Goal: Information Seeking & Learning: Check status

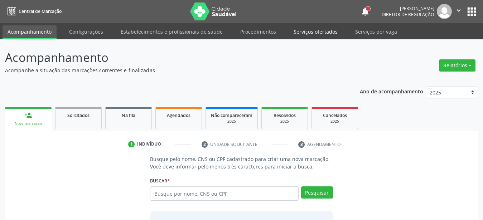
click at [304, 32] on link "Serviços ofertados" at bounding box center [316, 31] width 54 height 13
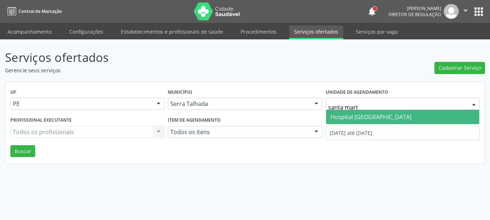
type input "santa marta"
click at [344, 116] on span "Hospital [GEOGRAPHIC_DATA]" at bounding box center [370, 117] width 81 height 8
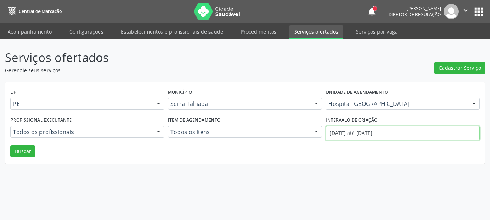
click at [359, 130] on input "[DATE] até [DATE]" at bounding box center [402, 133] width 154 height 14
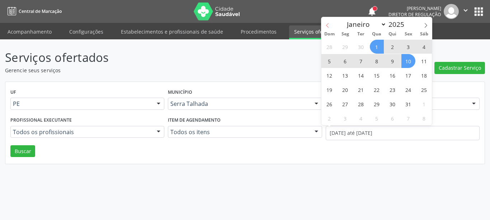
click at [327, 25] on icon at bounding box center [327, 25] width 5 height 5
select select "8"
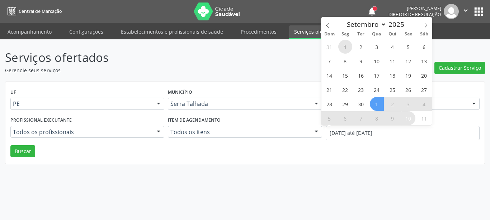
click at [345, 47] on span "1" at bounding box center [345, 47] width 14 height 14
type input "[DATE]"
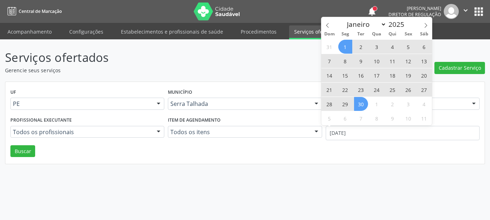
click at [362, 105] on span "30" at bounding box center [361, 104] width 14 height 14
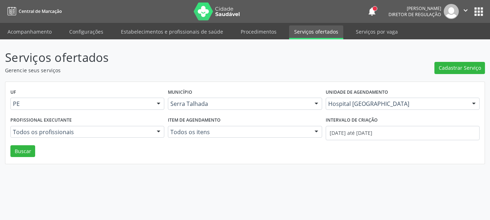
click at [5, 166] on div "Serviços ofertados Gerencie seus serviços Cadastrar Serviço UF PE PE Nenhum res…" at bounding box center [245, 129] width 490 height 181
click at [14, 150] on button "Buscar" at bounding box center [22, 151] width 25 height 12
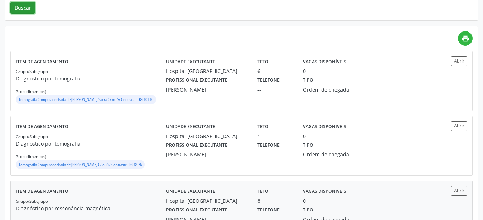
scroll to position [180, 0]
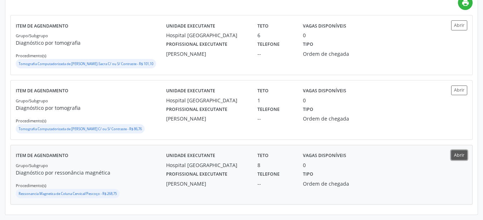
click at [456, 154] on button "Abrir" at bounding box center [460, 156] width 16 height 10
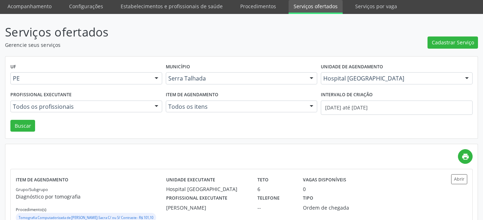
scroll to position [0, 0]
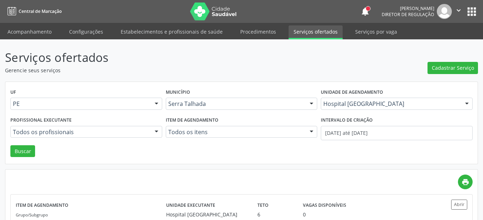
click at [472, 14] on button "apps" at bounding box center [472, 11] width 13 height 13
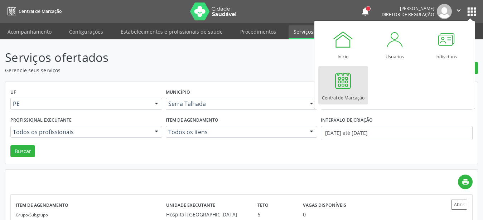
drag, startPoint x: 341, startPoint y: 104, endPoint x: 337, endPoint y: 129, distance: 25.0
click at [351, 96] on div "Central de Marcação" at bounding box center [343, 96] width 43 height 10
